Goal: Task Accomplishment & Management: Manage account settings

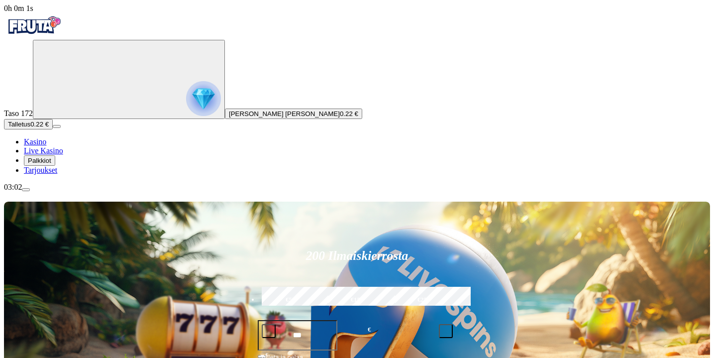
click at [26, 189] on span "menu icon" at bounding box center [26, 189] width 0 height 0
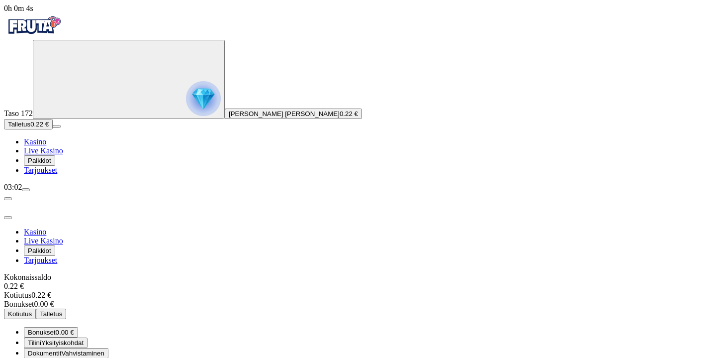
click at [84, 339] on span "Yksityiskohdat" at bounding box center [62, 342] width 42 height 7
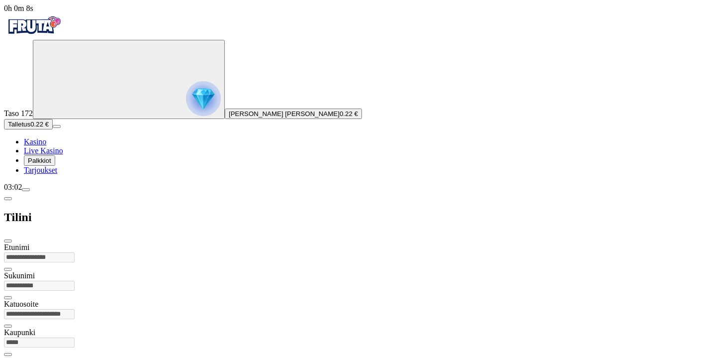
click at [26, 189] on span "menu icon" at bounding box center [26, 189] width 0 height 0
